Goal: Task Accomplishment & Management: Complete application form

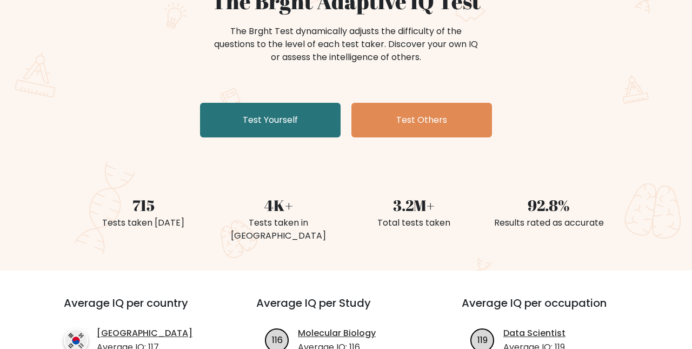
scroll to position [136, 0]
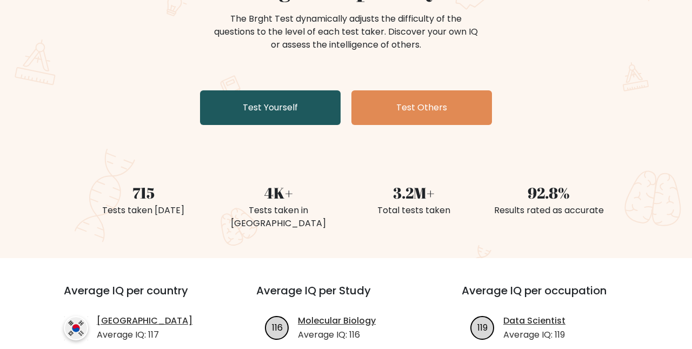
click at [249, 110] on link "Test Yourself" at bounding box center [270, 107] width 141 height 35
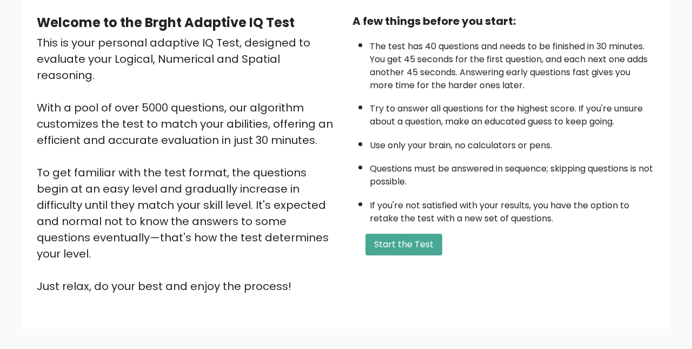
scroll to position [99, 0]
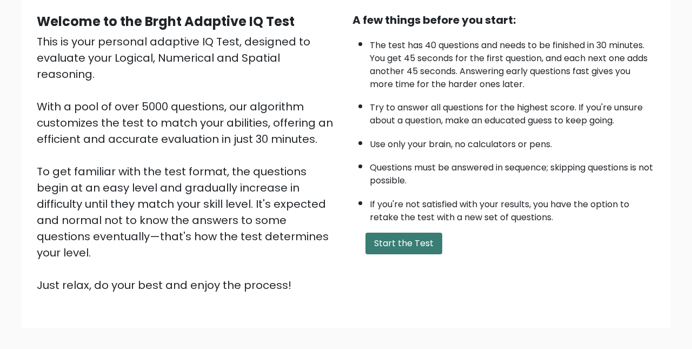
click at [406, 243] on button "Start the Test" at bounding box center [403, 243] width 77 height 22
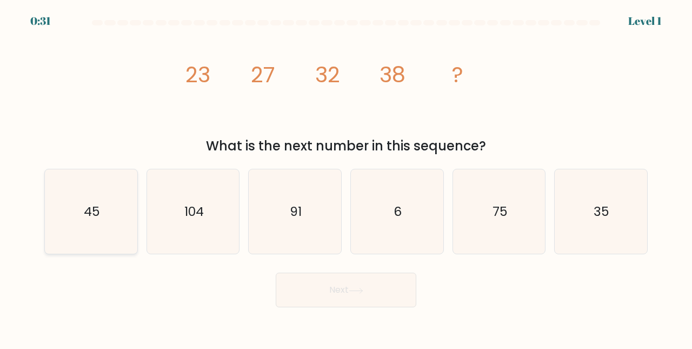
click at [98, 208] on text "45" at bounding box center [92, 211] width 16 height 18
click at [346, 177] on input "a. 45" at bounding box center [346, 176] width 1 height 3
radio input "true"
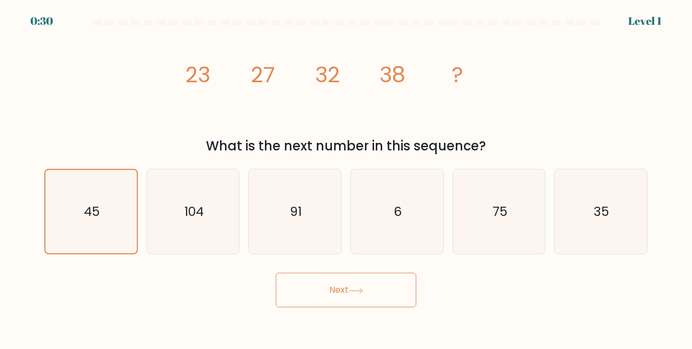
click at [335, 291] on button "Next" at bounding box center [346, 289] width 141 height 35
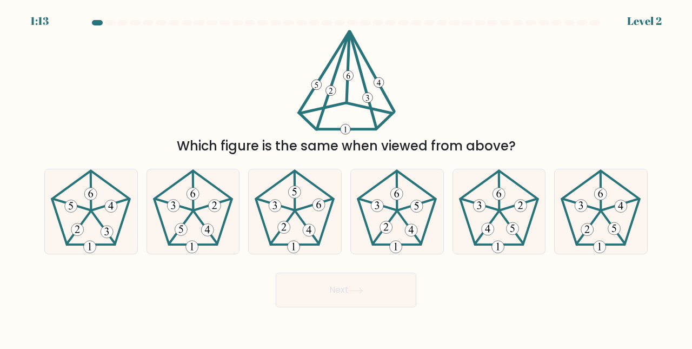
click at [205, 85] on div "Which figure is the same when viewed from above?" at bounding box center [346, 93] width 616 height 126
click at [93, 229] on icon at bounding box center [91, 211] width 85 height 85
click at [346, 177] on input "a." at bounding box center [346, 176] width 1 height 3
radio input "true"
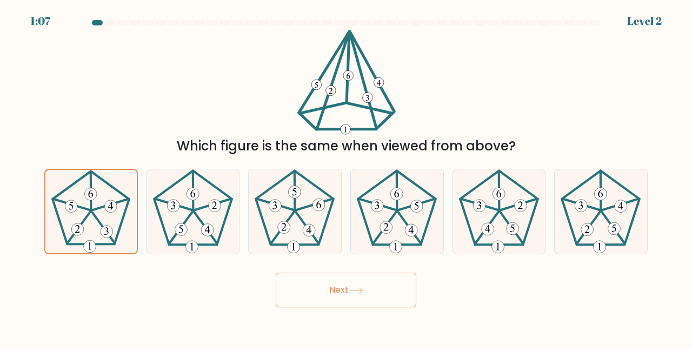
click at [313, 282] on button "Next" at bounding box center [346, 289] width 141 height 35
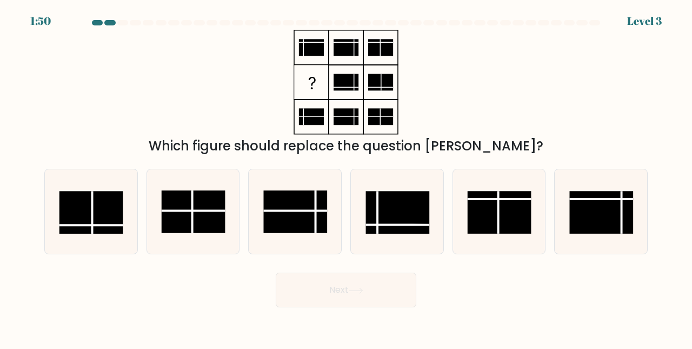
click at [182, 55] on div "Which figure should replace the question mark?" at bounding box center [346, 93] width 616 height 126
click at [387, 219] on rect at bounding box center [398, 212] width 64 height 43
click at [346, 177] on input "d." at bounding box center [346, 176] width 1 height 3
radio input "true"
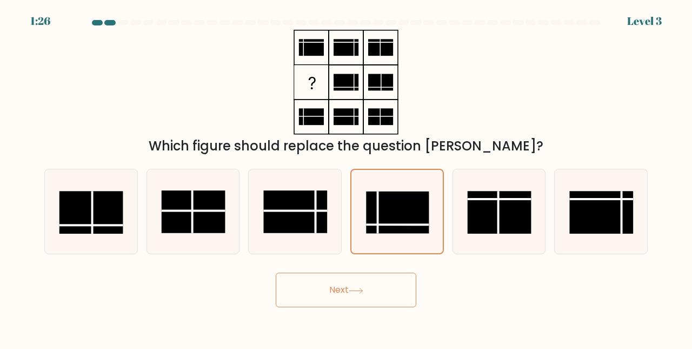
click at [332, 296] on button "Next" at bounding box center [346, 289] width 141 height 35
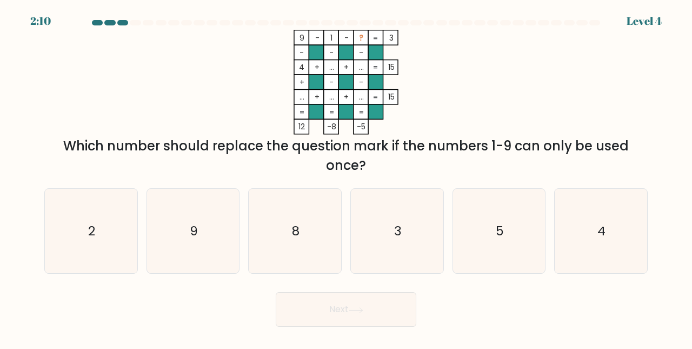
click at [222, 104] on icon "9 - 1 - ? 3 - - - 4 + ... + ... 15 + - - ... + ... + ... = 15 = = = = 12 -8 -5 =" at bounding box center [346, 82] width 324 height 105
click at [221, 99] on icon "9 - 1 - ? 3 - - - 4 + ... + ... 15 + - - ... + ... + ... = 15 = = = = 12 -8 -5 =" at bounding box center [346, 82] width 324 height 105
click at [485, 225] on icon "5" at bounding box center [499, 231] width 85 height 85
click at [346, 177] on input "e. 5" at bounding box center [346, 176] width 1 height 3
radio input "true"
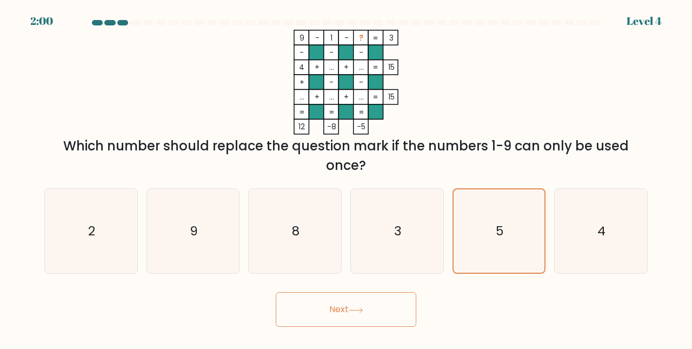
click at [335, 303] on button "Next" at bounding box center [346, 309] width 141 height 35
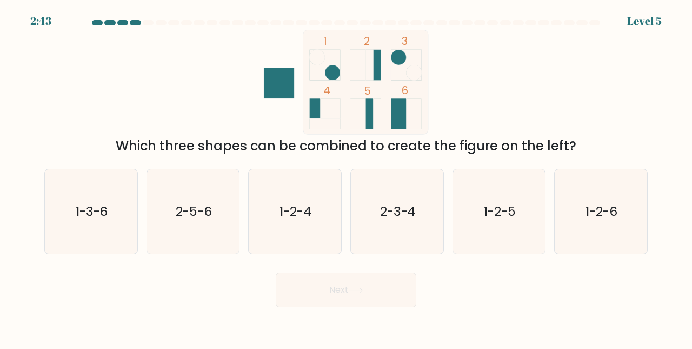
click at [229, 83] on icon "1 2 3 4 5 6" at bounding box center [346, 82] width 291 height 105
click at [188, 203] on text "2-5-6" at bounding box center [194, 211] width 36 height 18
click at [346, 177] on input "b. 2-5-6" at bounding box center [346, 176] width 1 height 3
radio input "true"
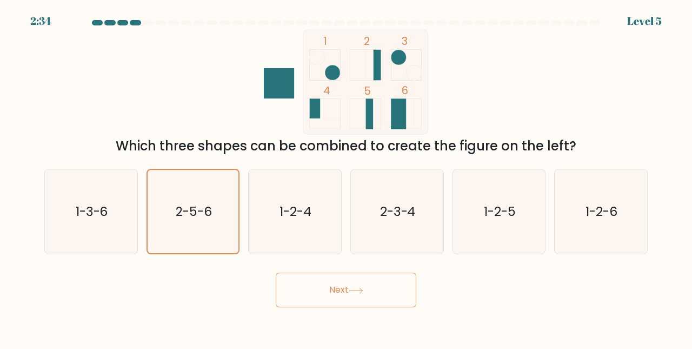
click at [359, 286] on button "Next" at bounding box center [346, 289] width 141 height 35
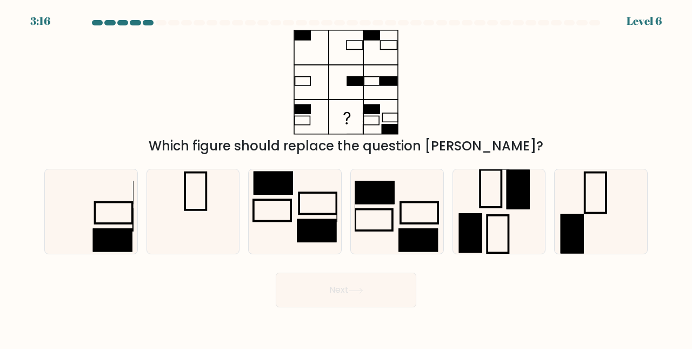
click at [190, 64] on div "Which figure should replace the question mark?" at bounding box center [346, 93] width 616 height 126
click at [105, 221] on icon at bounding box center [91, 211] width 85 height 85
click at [346, 177] on input "a." at bounding box center [346, 176] width 1 height 3
radio input "true"
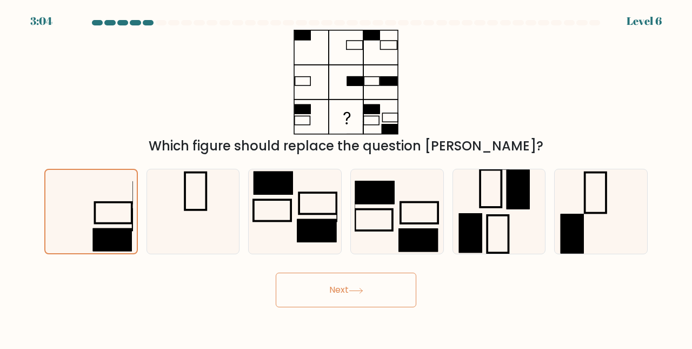
click at [366, 289] on button "Next" at bounding box center [346, 289] width 141 height 35
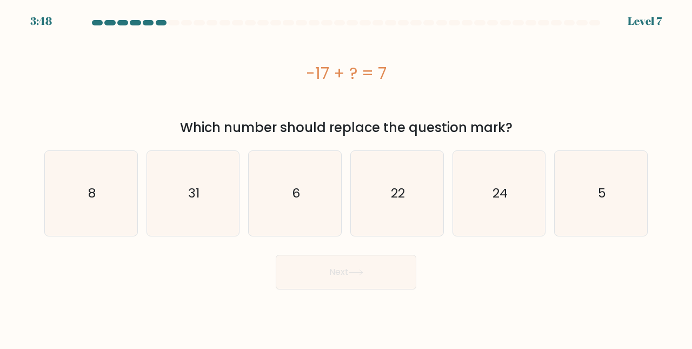
click at [229, 75] on div "-17 + ? = 7" at bounding box center [345, 73] width 603 height 24
click at [463, 209] on icon "24" at bounding box center [499, 193] width 85 height 85
click at [346, 177] on input "e. 24" at bounding box center [346, 176] width 1 height 3
radio input "true"
click at [342, 274] on button "Next" at bounding box center [346, 272] width 141 height 35
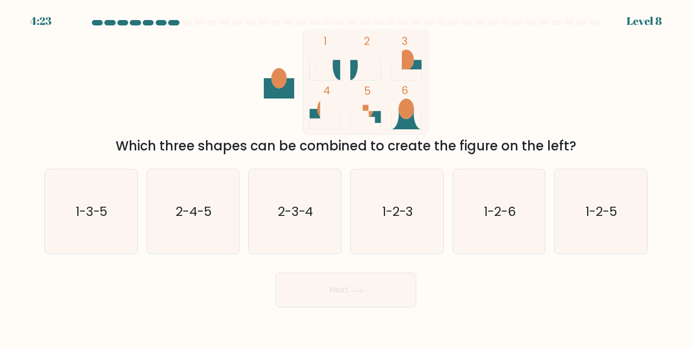
click at [185, 56] on div "1 2 3 4 5 6 Which three shapes can be combined to create the figure on the left?" at bounding box center [346, 93] width 616 height 126
click at [147, 62] on div "1 2 3 4 5 6 Which three shapes can be combined to create the figure on the left?" at bounding box center [346, 93] width 616 height 126
click at [472, 215] on icon "1-2-6" at bounding box center [499, 211] width 85 height 85
click at [346, 177] on input "e. 1-2-6" at bounding box center [346, 176] width 1 height 3
radio input "true"
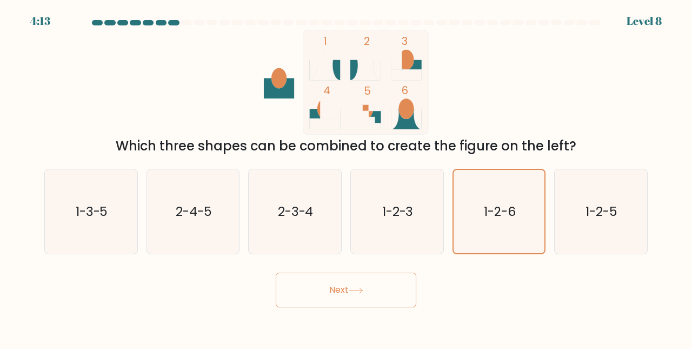
click at [360, 297] on button "Next" at bounding box center [346, 289] width 141 height 35
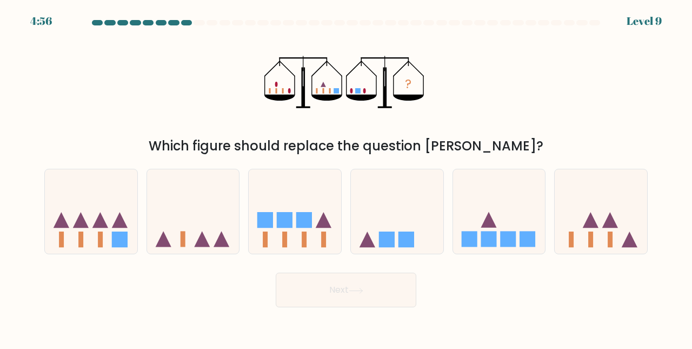
click at [200, 85] on div "? Which figure should replace the question mark?" at bounding box center [346, 93] width 616 height 126
click at [181, 217] on icon at bounding box center [193, 211] width 92 height 76
click at [346, 177] on input "b." at bounding box center [346, 176] width 1 height 3
radio input "true"
click at [355, 300] on button "Next" at bounding box center [346, 289] width 141 height 35
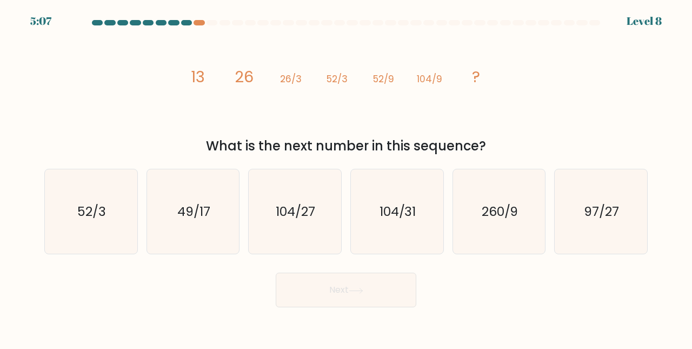
click at [159, 107] on div "image/svg+xml 13 26 26/3 52/3 52/9 104/9 ? What is the next number in this sequ…" at bounding box center [346, 93] width 616 height 126
click at [291, 195] on icon "104/27" at bounding box center [294, 211] width 85 height 85
click at [346, 177] on input "c. 104/27" at bounding box center [346, 176] width 1 height 3
radio input "true"
click at [362, 294] on button "Next" at bounding box center [346, 289] width 141 height 35
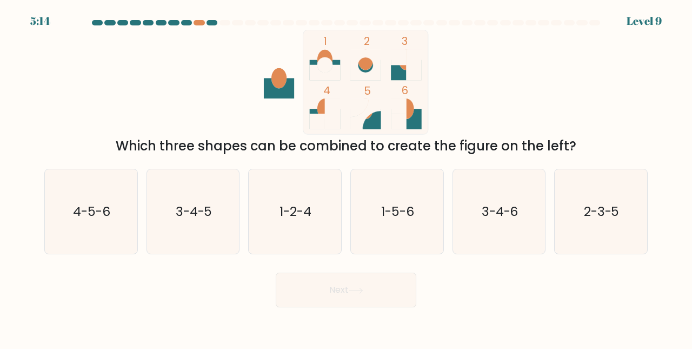
click at [125, 83] on div "1 2 3 4 5 6 Which three shapes can be combined to create the figure on the left?" at bounding box center [346, 93] width 616 height 126
click at [170, 86] on div "1 2 3 4 5 6 Which three shapes can be combined to create the figure on the left?" at bounding box center [346, 93] width 616 height 126
click at [517, 225] on icon "3-4-6" at bounding box center [499, 211] width 85 height 85
click at [346, 177] on input "e. 3-4-6" at bounding box center [346, 176] width 1 height 3
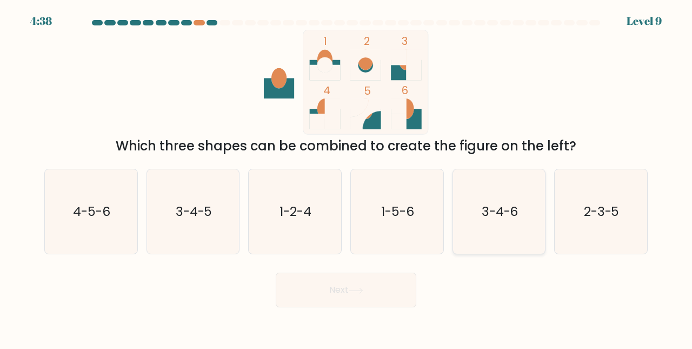
radio input "true"
click at [369, 290] on button "Next" at bounding box center [346, 289] width 141 height 35
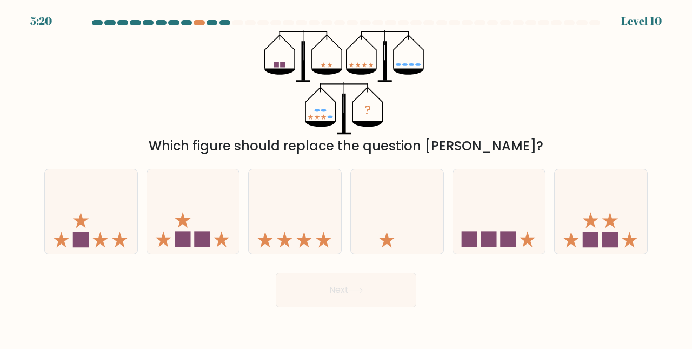
click at [146, 65] on div "? Which figure should replace the question mark?" at bounding box center [346, 93] width 616 height 126
click at [496, 216] on icon at bounding box center [499, 211] width 92 height 76
click at [346, 177] on input "e." at bounding box center [346, 176] width 1 height 3
radio input "true"
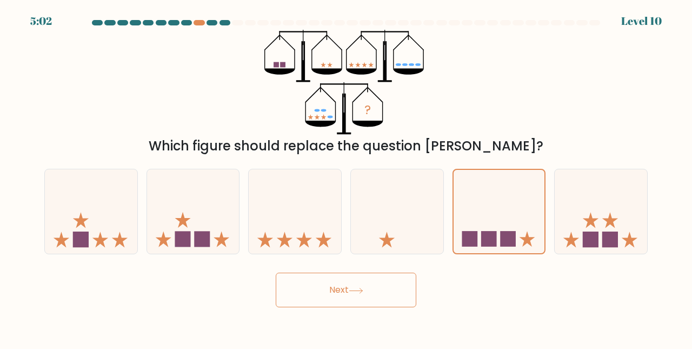
click at [324, 294] on button "Next" at bounding box center [346, 289] width 141 height 35
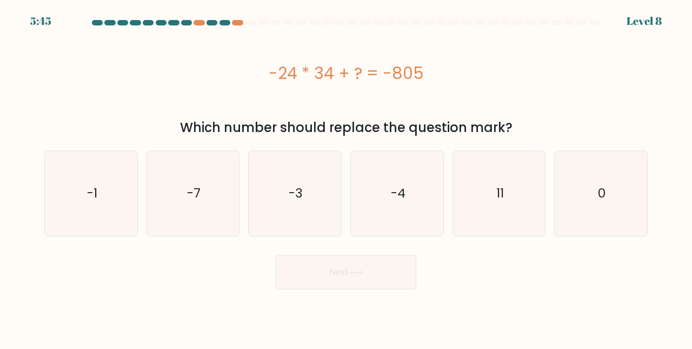
click at [211, 74] on div "-24 * 34 + ? = -805" at bounding box center [345, 73] width 603 height 24
click at [488, 79] on div "-24 * 34 + ? = -805" at bounding box center [345, 73] width 603 height 24
click at [463, 75] on div "-24 * 34 + ? = -805" at bounding box center [345, 73] width 603 height 24
click at [500, 74] on div "-24 * 34 + ? = -805" at bounding box center [345, 73] width 603 height 24
click at [389, 186] on icon "-4" at bounding box center [397, 193] width 85 height 85
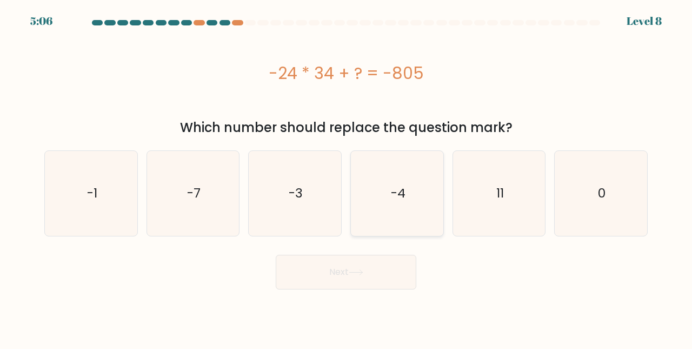
click at [346, 177] on input "d. -4" at bounding box center [346, 176] width 1 height 3
radio input "true"
click at [330, 276] on button "Next" at bounding box center [346, 272] width 141 height 35
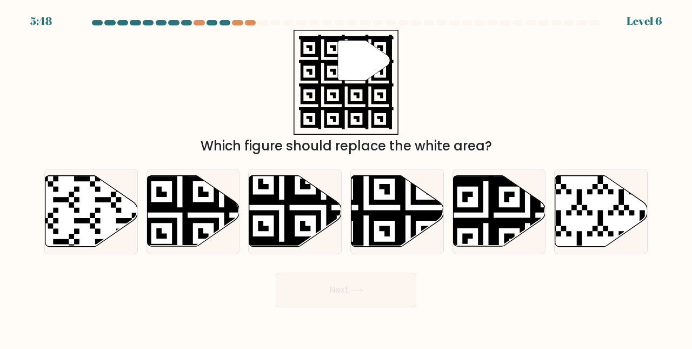
click at [182, 92] on div "" Which figure should replace the white area?" at bounding box center [346, 93] width 616 height 126
click at [404, 176] on icon at bounding box center [366, 249] width 168 height 168
click at [346, 176] on input "d." at bounding box center [346, 176] width 1 height 3
radio input "true"
click at [345, 285] on button "Next" at bounding box center [346, 289] width 141 height 35
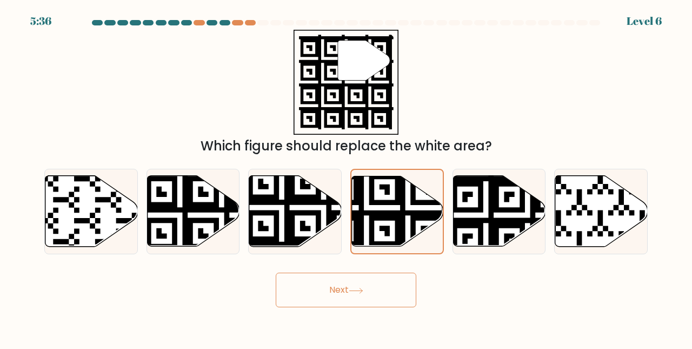
click at [345, 285] on button "Next" at bounding box center [346, 289] width 141 height 35
click at [343, 298] on button "Next" at bounding box center [346, 289] width 141 height 35
click at [391, 212] on icon at bounding box center [366, 248] width 165 height 165
click at [346, 177] on input "d." at bounding box center [346, 176] width 1 height 3
click at [319, 292] on button "Next" at bounding box center [346, 289] width 141 height 35
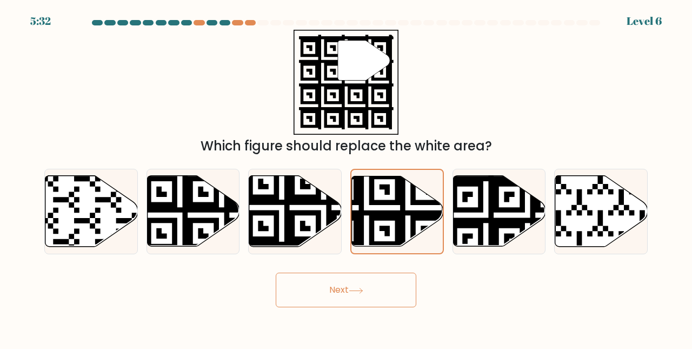
click at [319, 292] on button "Next" at bounding box center [346, 289] width 141 height 35
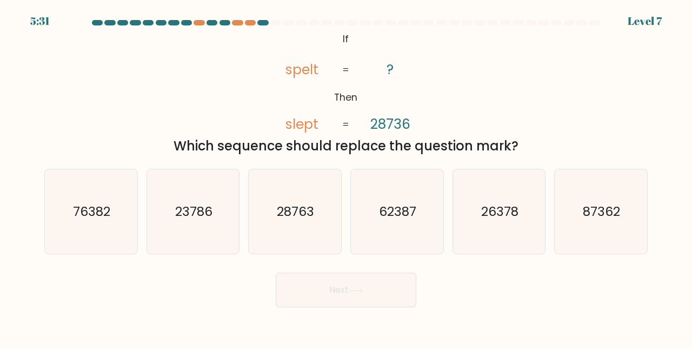
click at [319, 292] on button "Next" at bounding box center [346, 289] width 141 height 35
click at [222, 94] on div "@import url('https://fonts.googleapis.com/css?family=Abril+Fatface:400,100,100i…" at bounding box center [346, 93] width 616 height 126
click at [199, 205] on text "23786" at bounding box center [193, 211] width 37 height 18
click at [346, 177] on input "b. 23786" at bounding box center [346, 176] width 1 height 3
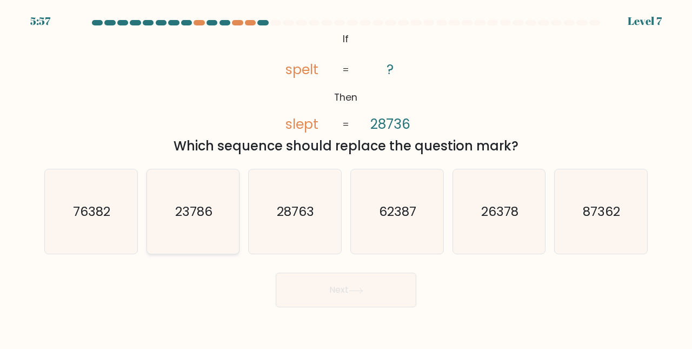
radio input "true"
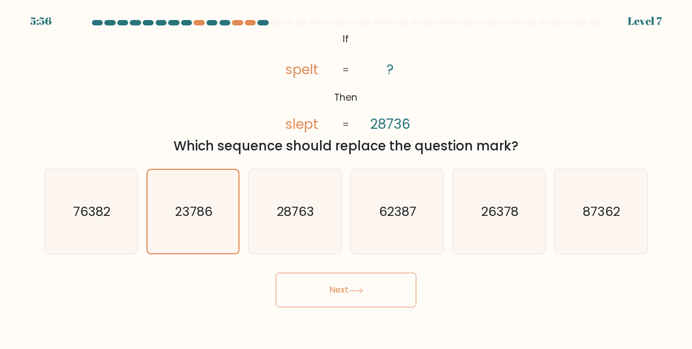
click at [349, 294] on button "Next" at bounding box center [346, 289] width 141 height 35
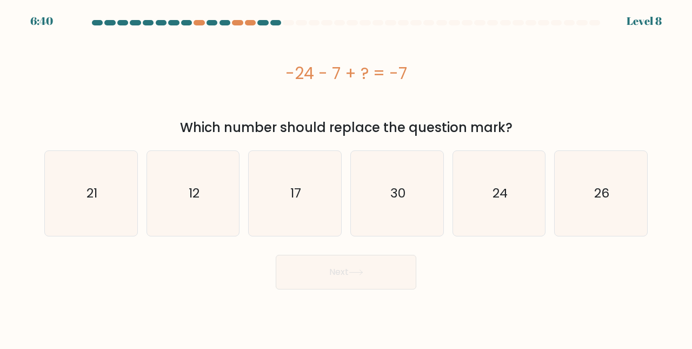
click at [218, 56] on div "-24 - 7 + ? = -7" at bounding box center [345, 73] width 603 height 86
click at [468, 236] on form "a." at bounding box center [346, 154] width 692 height 269
click at [461, 211] on icon "24" at bounding box center [499, 193] width 85 height 85
click at [346, 177] on input "e. 24" at bounding box center [346, 176] width 1 height 3
radio input "true"
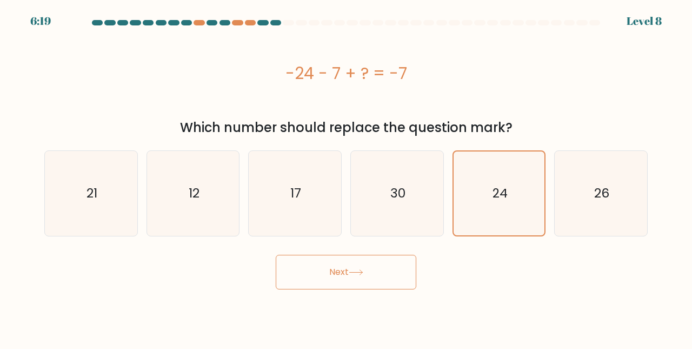
click at [342, 281] on button "Next" at bounding box center [346, 272] width 141 height 35
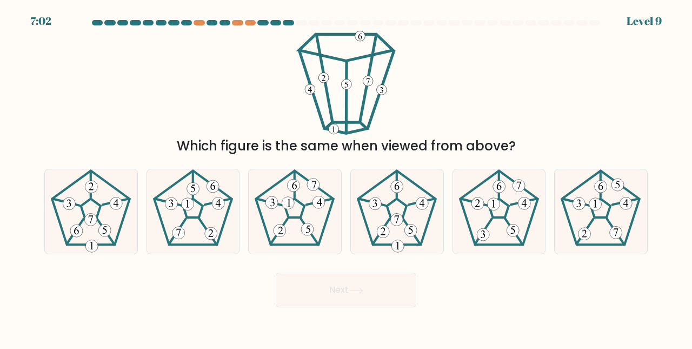
click at [168, 55] on div "Which figure is the same when viewed from above?" at bounding box center [346, 93] width 616 height 126
click at [171, 76] on div "Which figure is the same when viewed from above?" at bounding box center [346, 93] width 616 height 126
click at [208, 220] on icon at bounding box center [193, 211] width 85 height 85
click at [346, 177] on input "b." at bounding box center [346, 176] width 1 height 3
radio input "true"
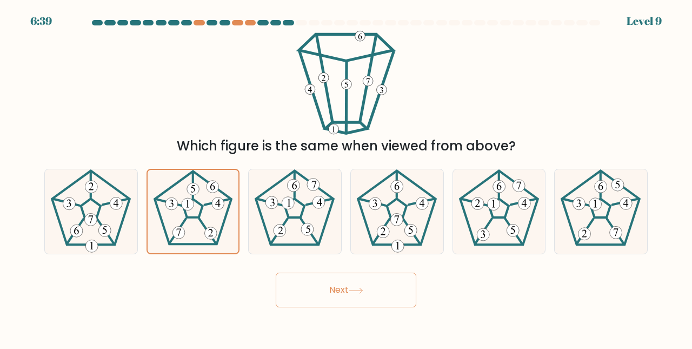
click at [335, 284] on button "Next" at bounding box center [346, 289] width 141 height 35
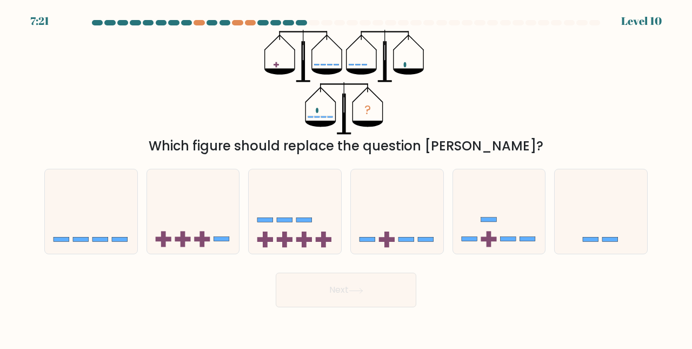
click at [211, 80] on div "? Which figure should replace the question mark?" at bounding box center [346, 93] width 616 height 126
click at [197, 92] on div "? Which figure should replace the question mark?" at bounding box center [346, 93] width 616 height 126
click at [411, 205] on icon at bounding box center [397, 211] width 92 height 76
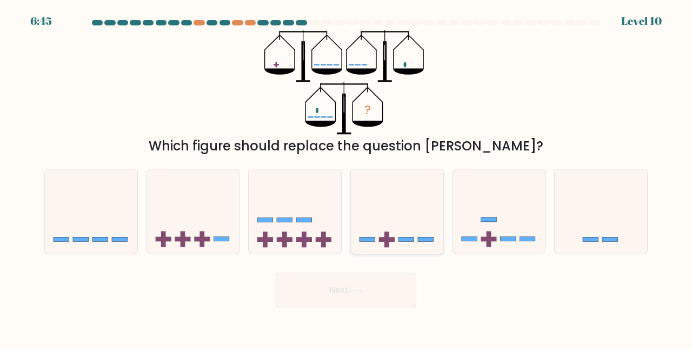
click at [346, 177] on input "d." at bounding box center [346, 176] width 1 height 3
radio input "true"
click at [338, 296] on button "Next" at bounding box center [346, 289] width 141 height 35
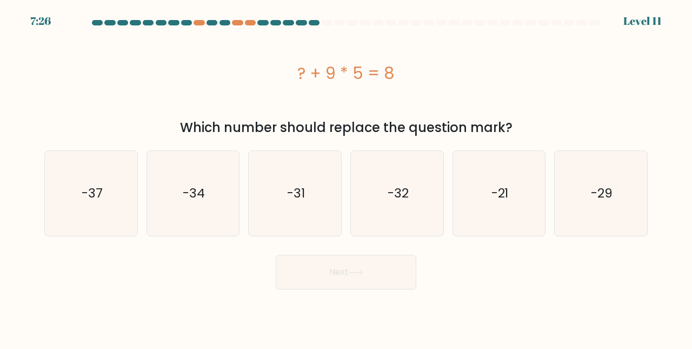
click at [162, 70] on div "? + 9 * 5 = 8" at bounding box center [345, 73] width 603 height 24
click at [378, 47] on div "? + 9 * 5 = 8" at bounding box center [345, 73] width 603 height 86
click at [438, 72] on div "? + 9 * 5 = 8" at bounding box center [345, 73] width 603 height 24
click at [503, 75] on div "? + 9 * 5 = 8" at bounding box center [345, 73] width 603 height 24
click at [159, 77] on div "? + 9 * 5 = 8" at bounding box center [345, 73] width 603 height 24
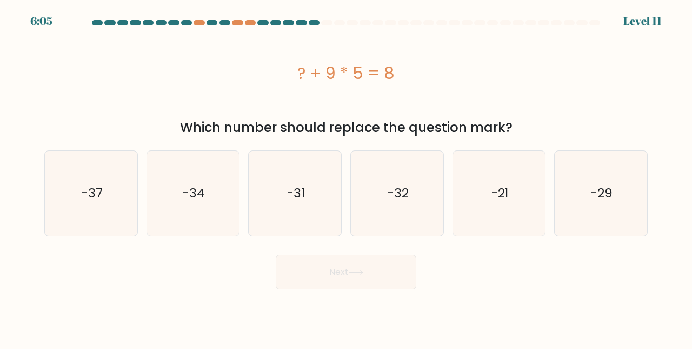
click at [465, 44] on div "? + 9 * 5 = 8" at bounding box center [345, 73] width 603 height 86
click at [180, 171] on icon "-34" at bounding box center [193, 193] width 85 height 85
click at [346, 175] on input "b. -34" at bounding box center [346, 176] width 1 height 3
radio input "true"
click at [354, 278] on button "Next" at bounding box center [346, 272] width 141 height 35
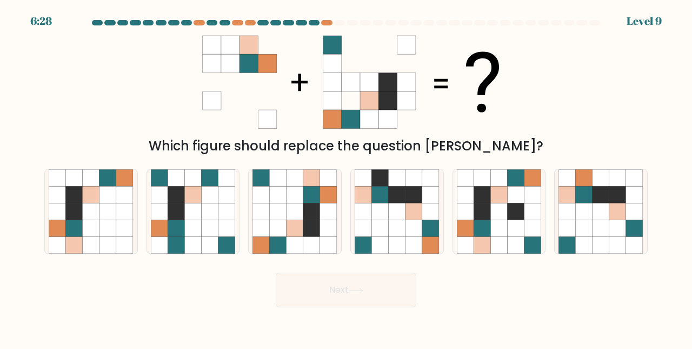
click at [86, 113] on div "Which figure should replace the question mark?" at bounding box center [346, 93] width 616 height 126
click at [149, 91] on div "Which figure should replace the question mark?" at bounding box center [346, 93] width 616 height 126
click at [73, 217] on icon at bounding box center [73, 211] width 17 height 17
click at [346, 177] on input "a." at bounding box center [346, 176] width 1 height 3
radio input "true"
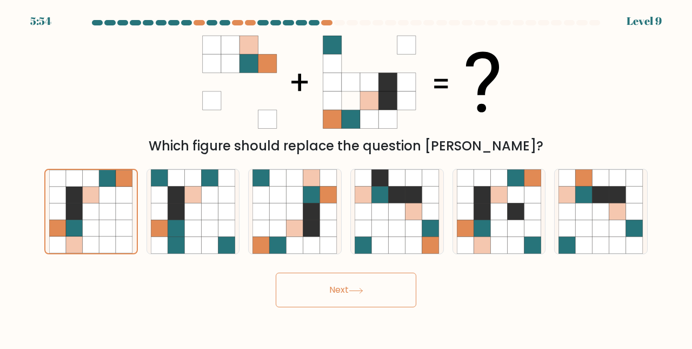
click at [348, 290] on button "Next" at bounding box center [346, 289] width 141 height 35
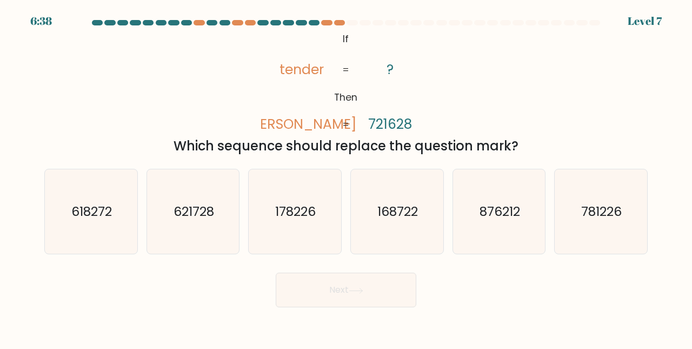
click at [203, 43] on div "@import url('https://fonts.googleapis.com/css?family=Abril+Fatface:400,100,100i…" at bounding box center [346, 93] width 616 height 126
click at [210, 55] on div "@import url('https://fonts.googleapis.com/css?family=Abril+Fatface:400,100,100i…" at bounding box center [346, 93] width 616 height 126
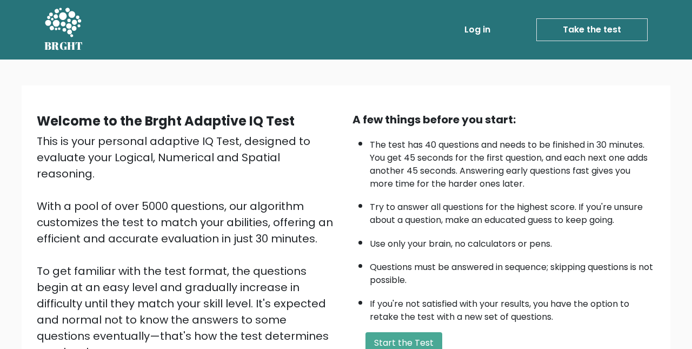
scroll to position [99, 0]
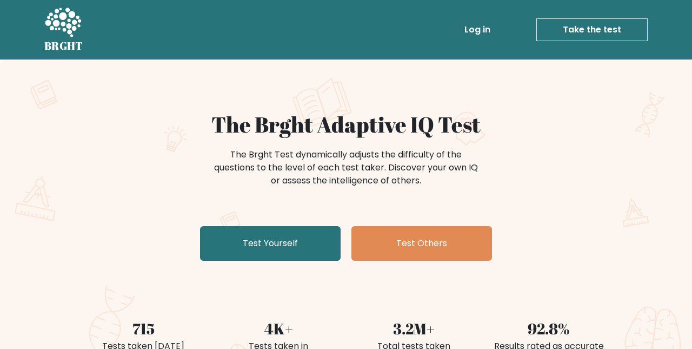
scroll to position [137, 0]
